Goal: Use online tool/utility: Utilize a website feature to perform a specific function

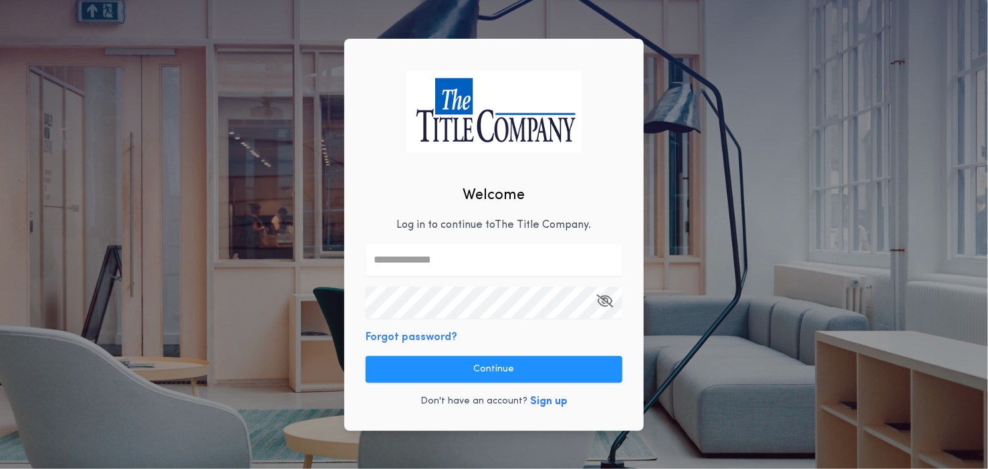
click at [465, 267] on input "text" at bounding box center [494, 260] width 257 height 32
type input "**********"
click at [612, 309] on button "button" at bounding box center [604, 303] width 17 height 32
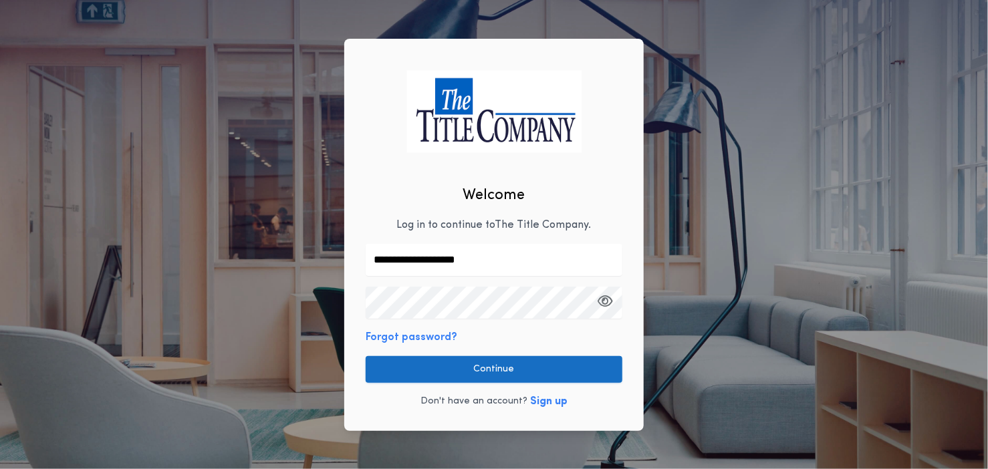
click at [550, 362] on button "Continue" at bounding box center [494, 369] width 257 height 27
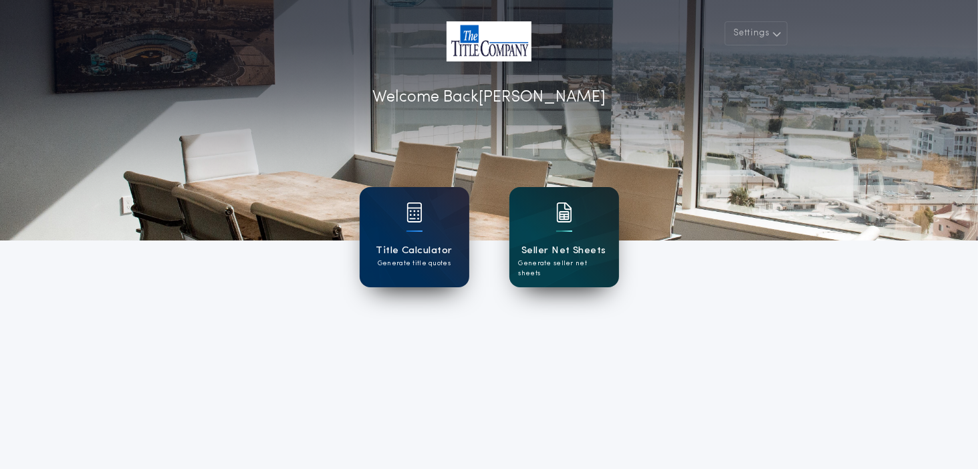
click at [564, 233] on div at bounding box center [564, 221] width 16 height 37
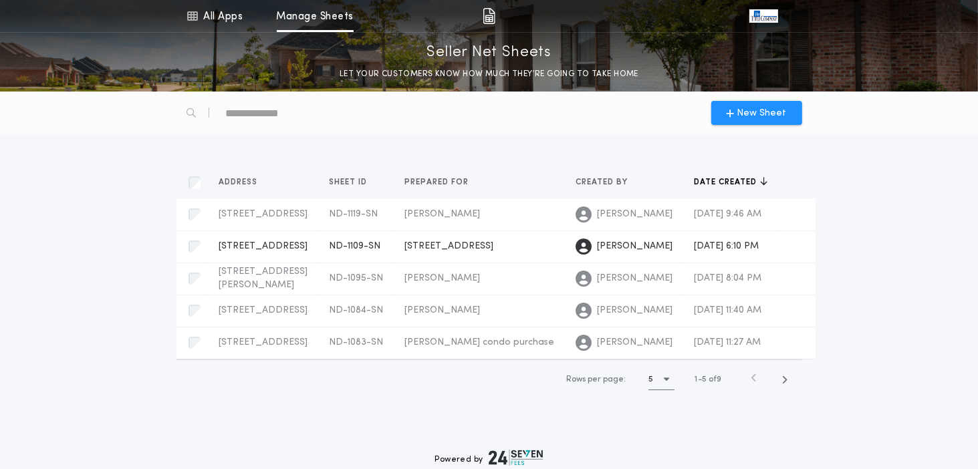
click at [254, 251] on span "[STREET_ADDRESS]" at bounding box center [263, 246] width 89 height 10
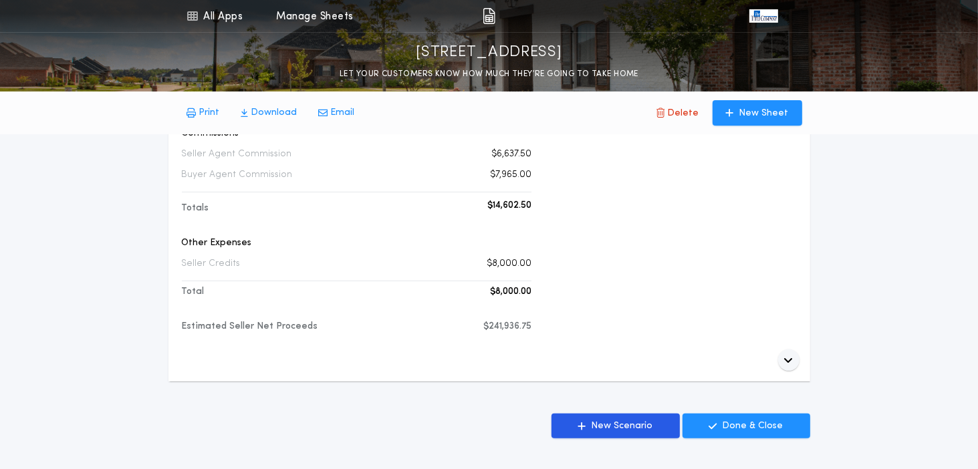
scroll to position [460, 0]
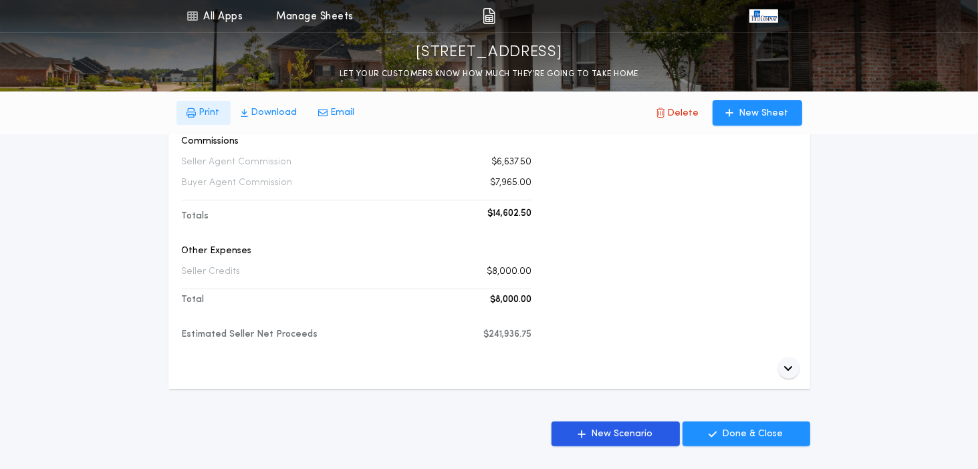
click at [205, 112] on p "Print" at bounding box center [209, 112] width 21 height 13
